Goal: Communication & Community: Share content

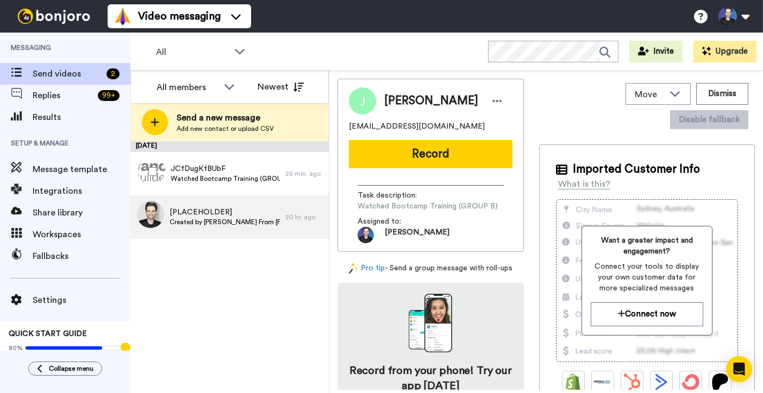
drag, startPoint x: 293, startPoint y: 183, endPoint x: 254, endPoint y: 229, distance: 59.7
click at [293, 183] on div "JCfDugKfBUbF Watched Bootcamp Training (GROUP A) 26 min. ago" at bounding box center [229, 173] width 198 height 43
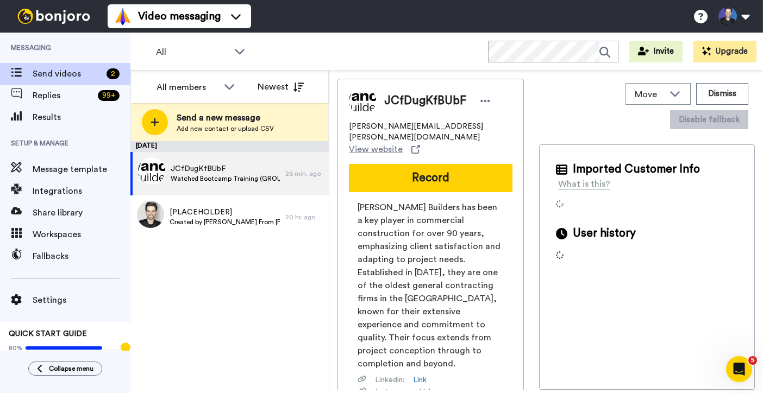
click at [263, 278] on div "September 16 JCfDugKfBUbF Watched Bootcamp Training (GROUP A) 26 min. ago [PLAC…" at bounding box center [229, 267] width 198 height 252
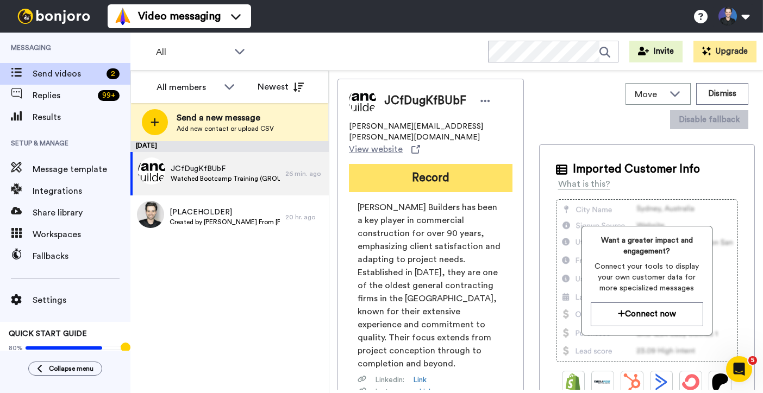
click at [423, 166] on button "Record" at bounding box center [431, 178] width 164 height 28
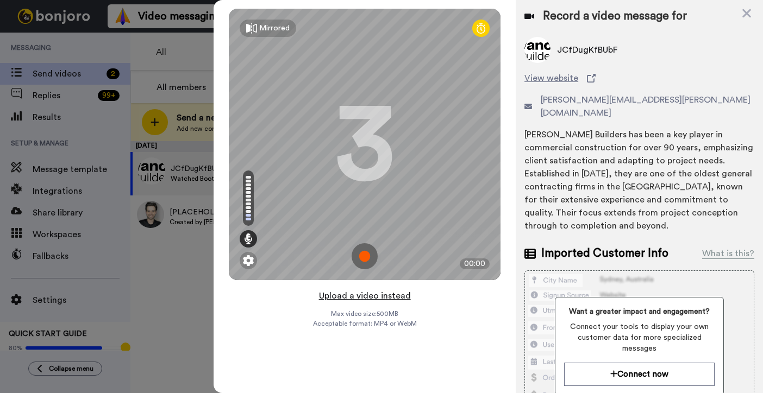
click at [400, 297] on button "Upload a video instead" at bounding box center [365, 296] width 98 height 14
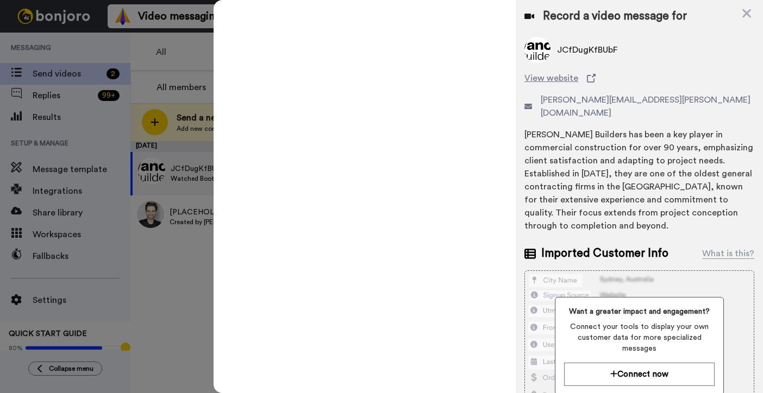
click at [0, 0] on div "Mirrored Redo 3 00:50" at bounding box center [0, 0] width 0 height 0
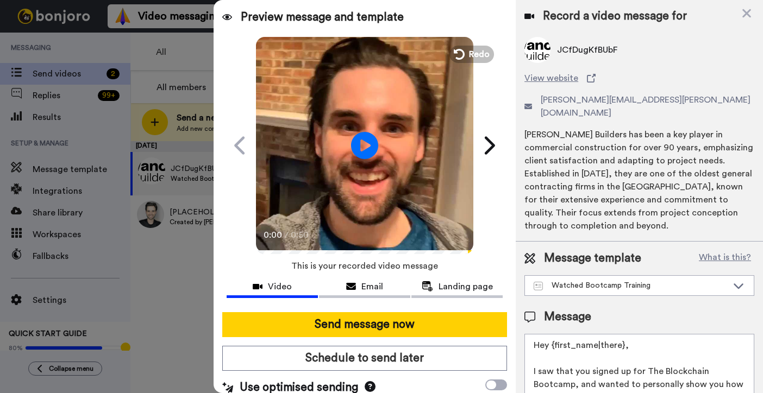
click at [418, 202] on video at bounding box center [364, 143] width 217 height 217
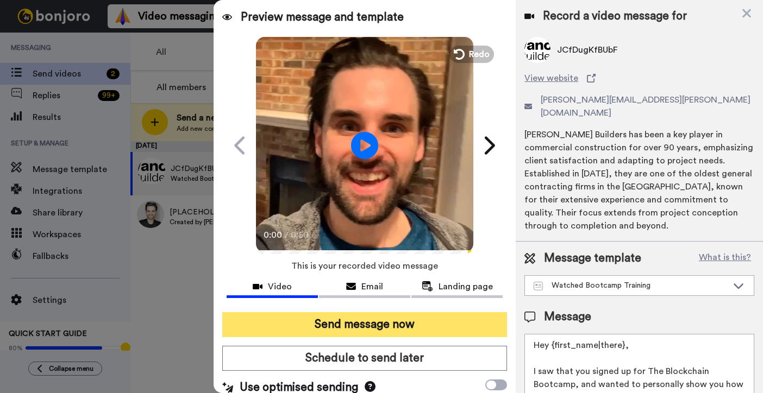
click at [408, 325] on button "Send message now" at bounding box center [364, 324] width 285 height 25
